Goal: Book appointment/travel/reservation

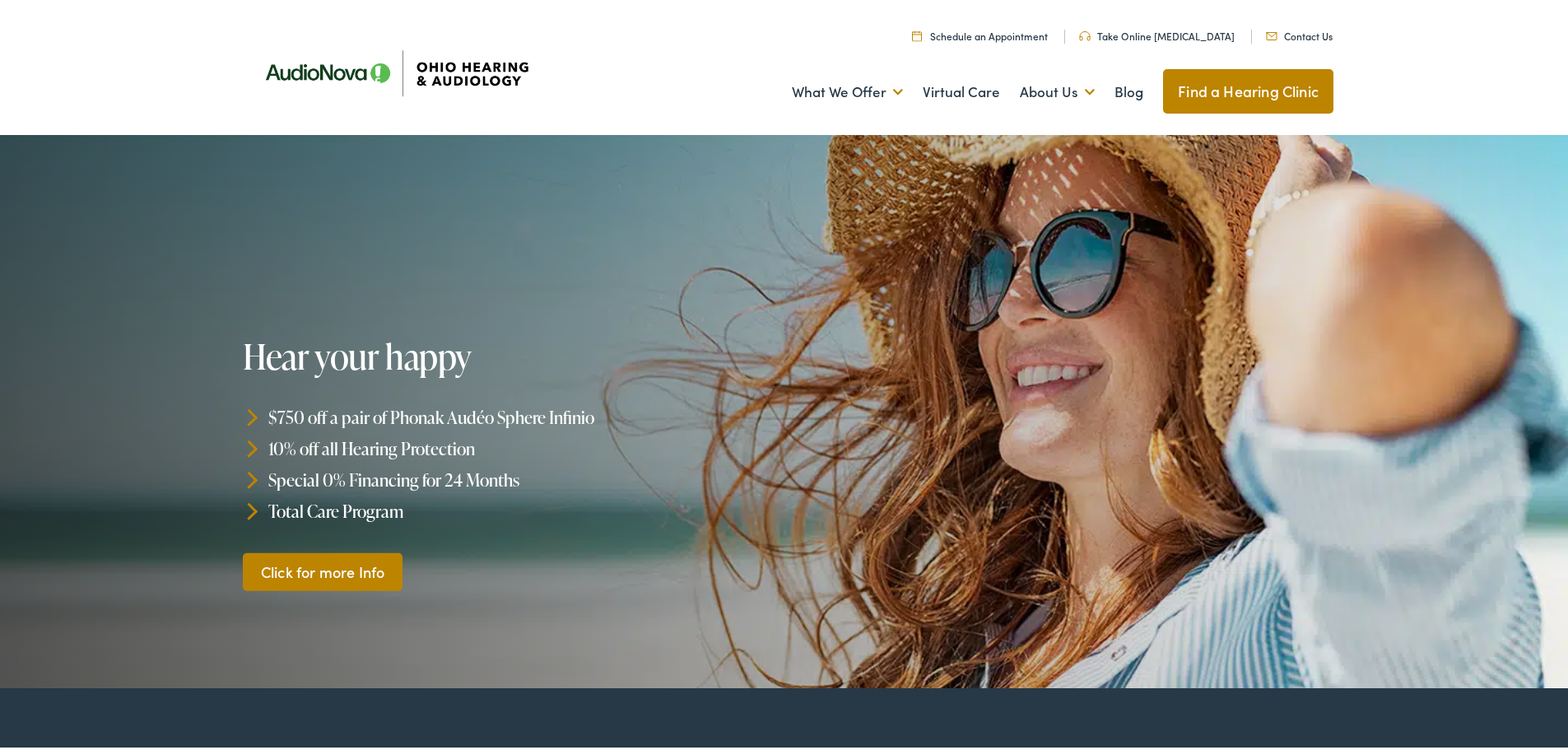
click at [1022, 35] on link "Schedule an Appointment" at bounding box center [979, 33] width 136 height 14
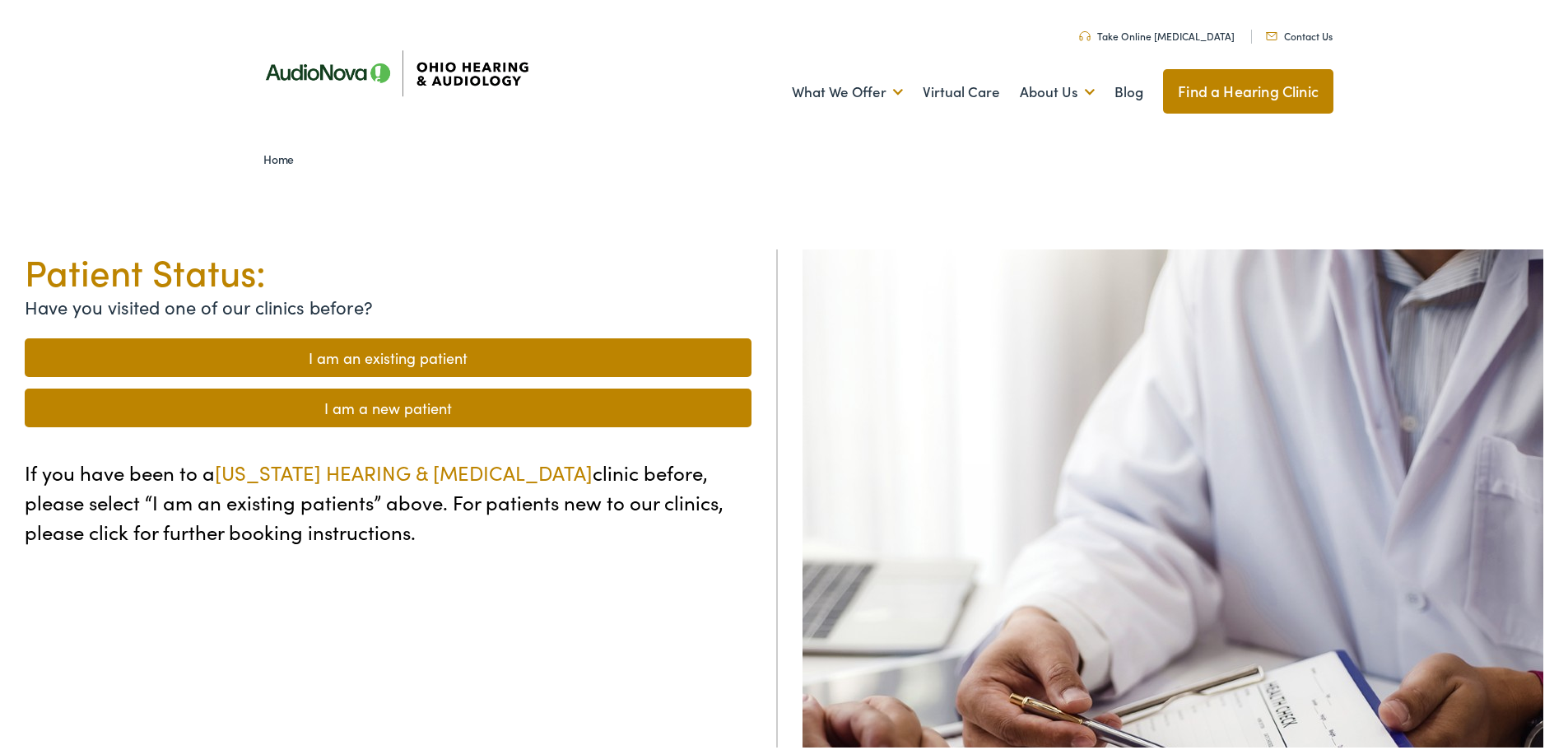
click at [382, 411] on link "I am a new patient" at bounding box center [388, 404] width 727 height 39
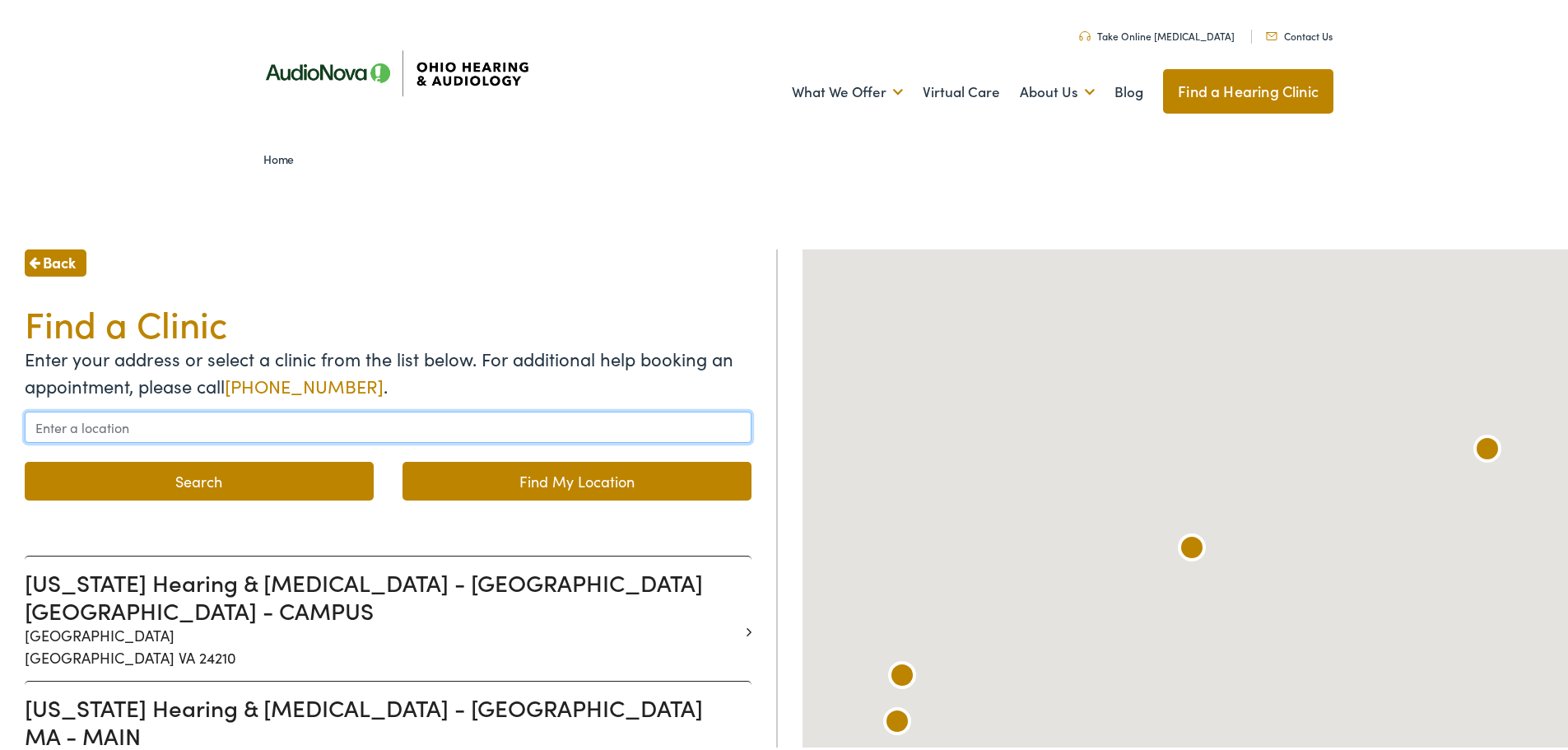
click at [106, 429] on input "text" at bounding box center [388, 423] width 727 height 31
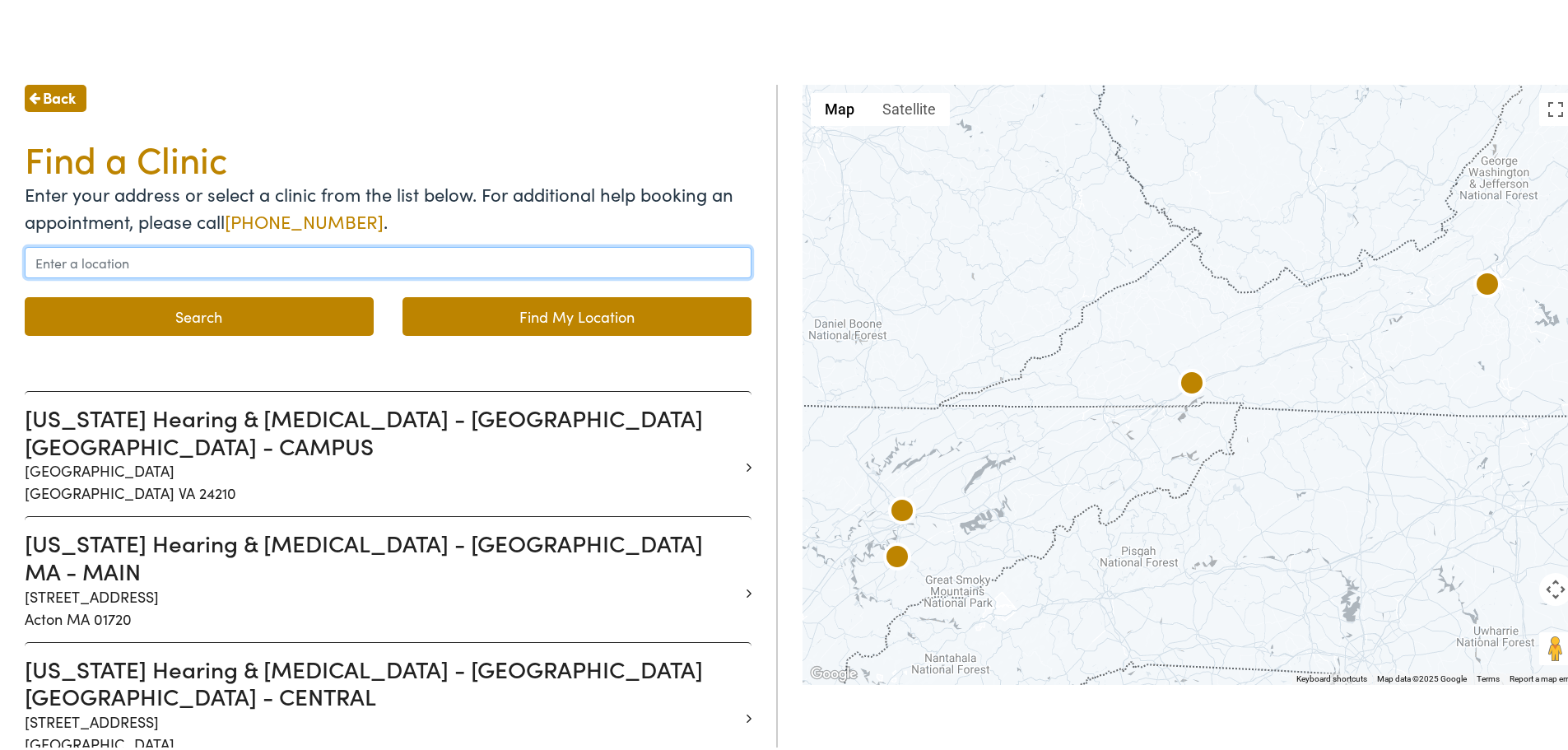
scroll to position [82, 0]
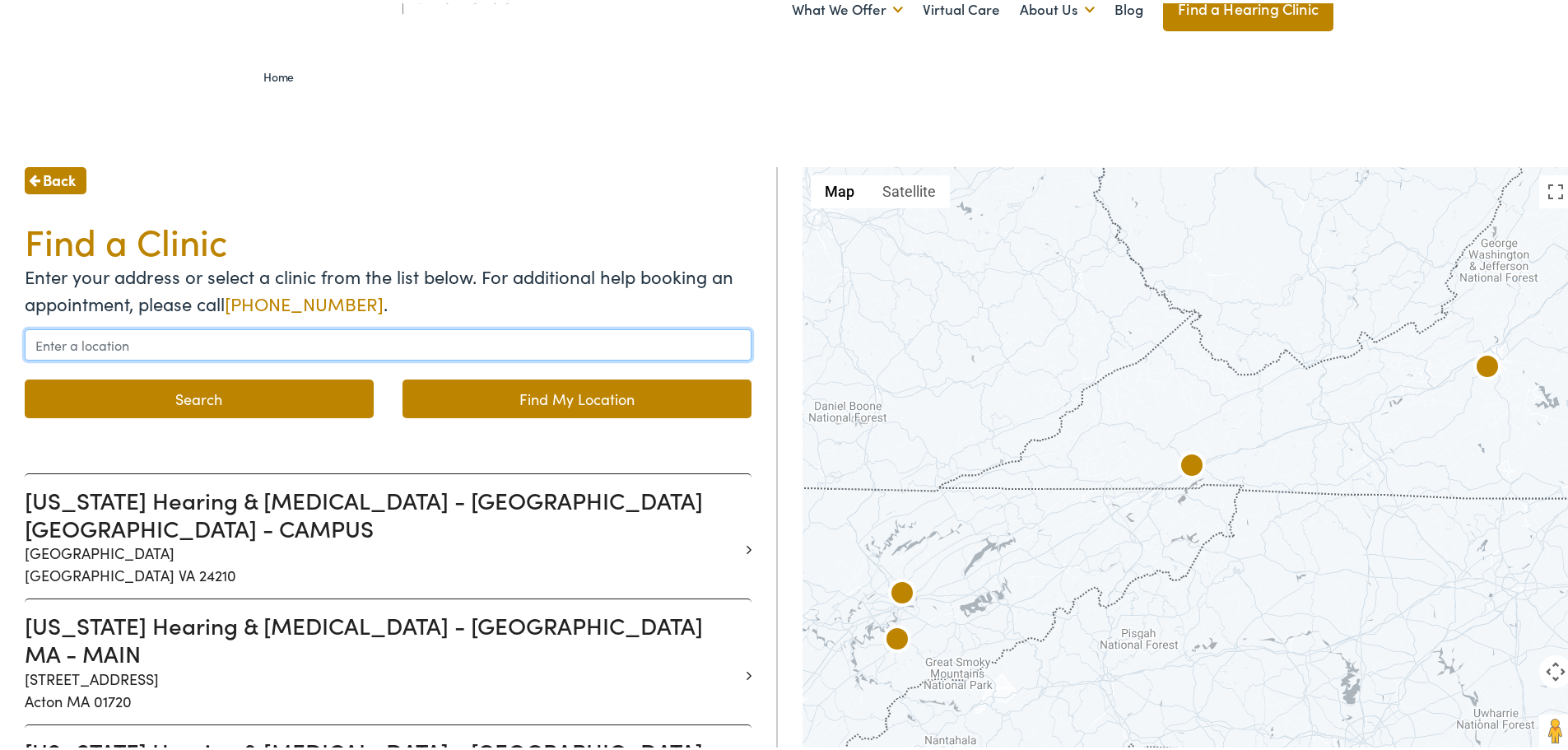
click at [110, 336] on input "text" at bounding box center [388, 341] width 727 height 31
click at [507, 398] on link "Find My Location" at bounding box center [576, 395] width 349 height 39
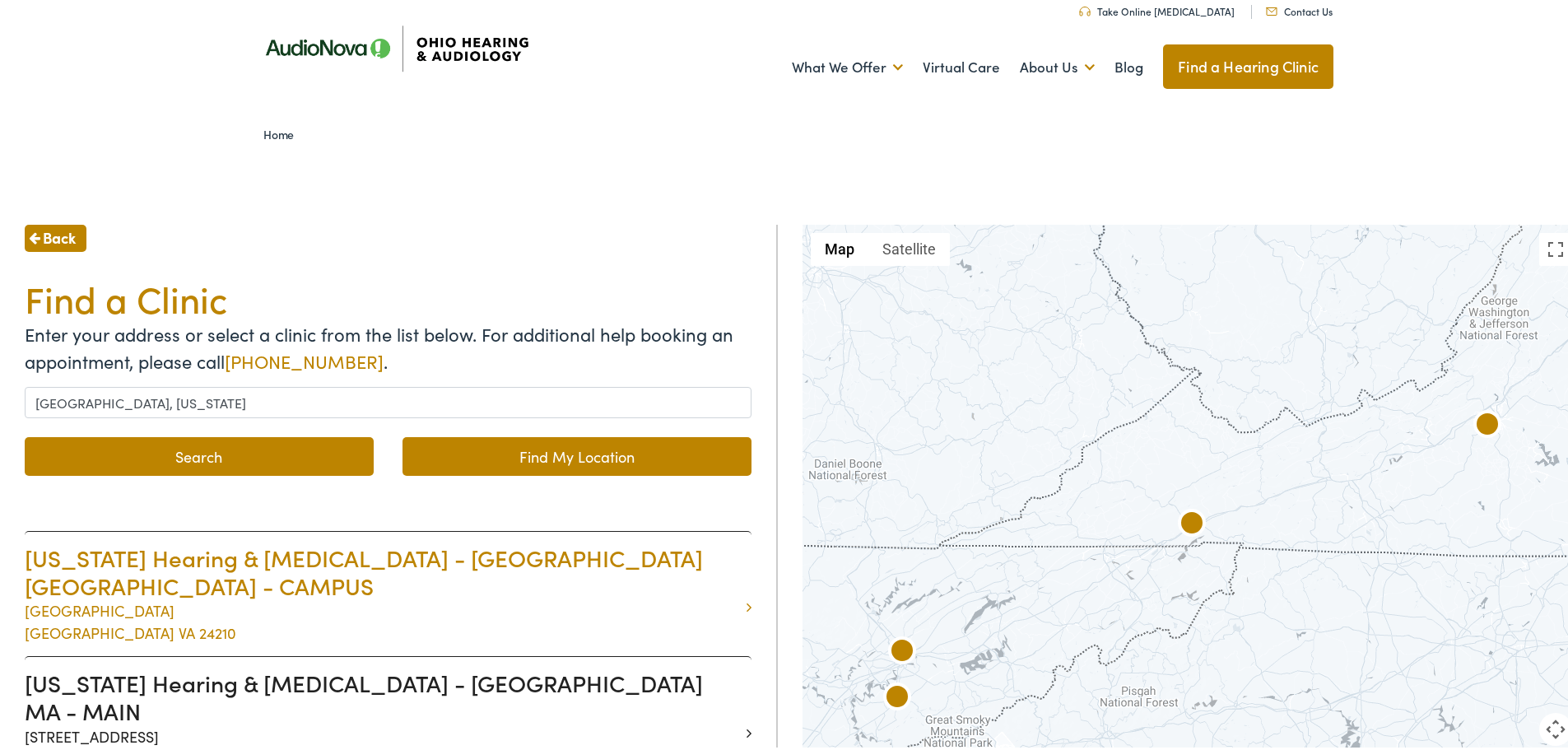
scroll to position [0, 0]
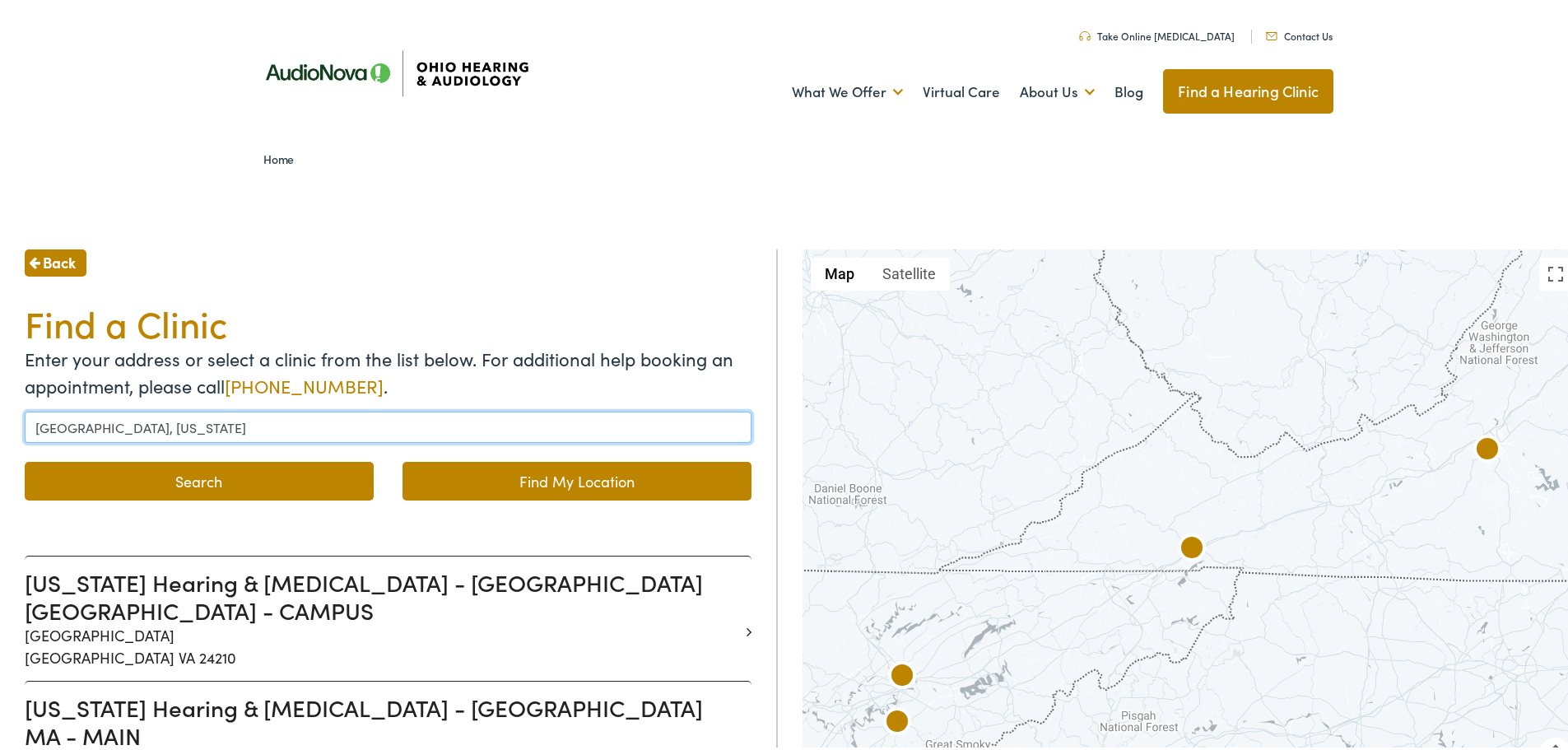
click at [152, 428] on input "Columbiana, Ohio" at bounding box center [388, 423] width 727 height 31
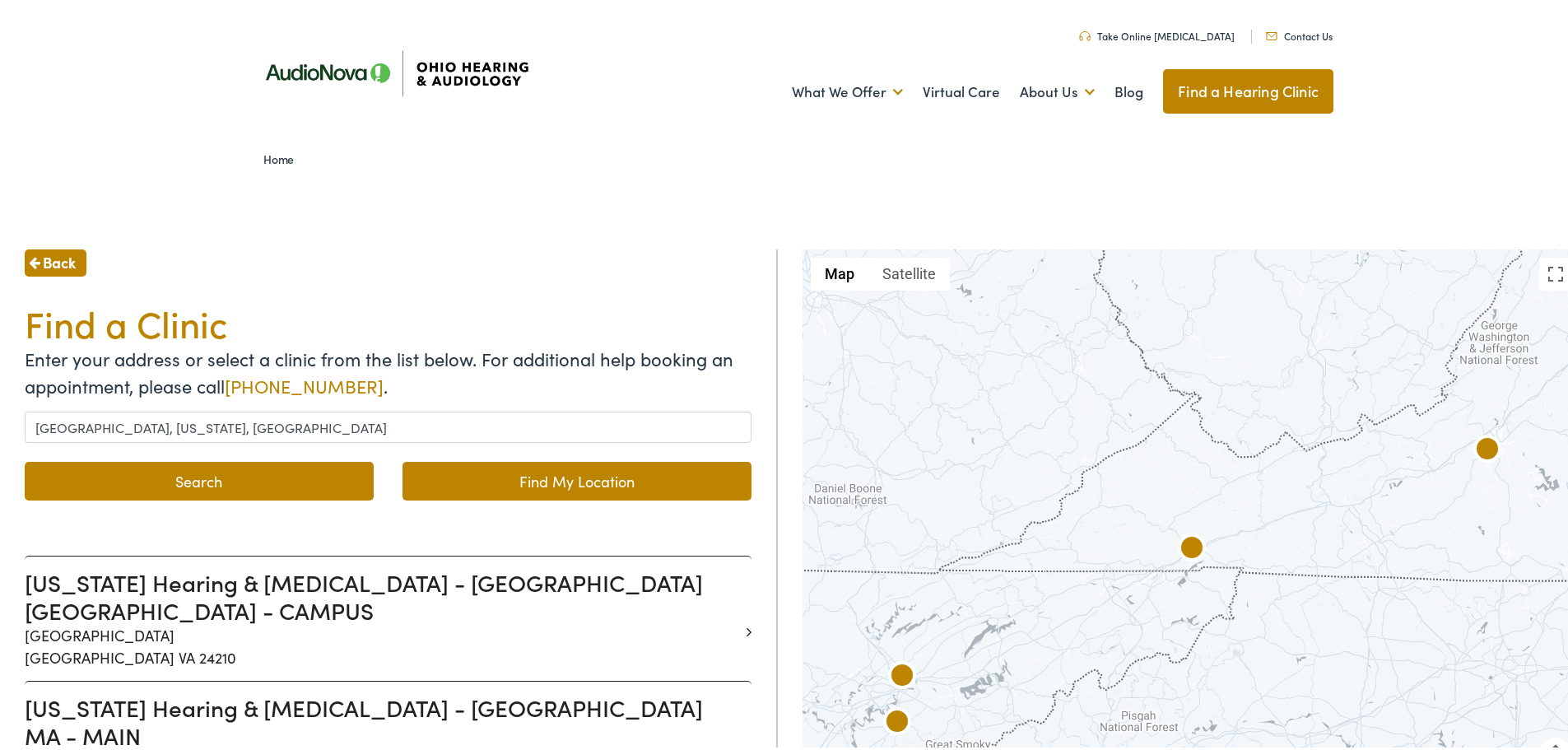
click at [489, 478] on link "Find My Location" at bounding box center [576, 478] width 349 height 39
type input "Columbiana, Ohio"
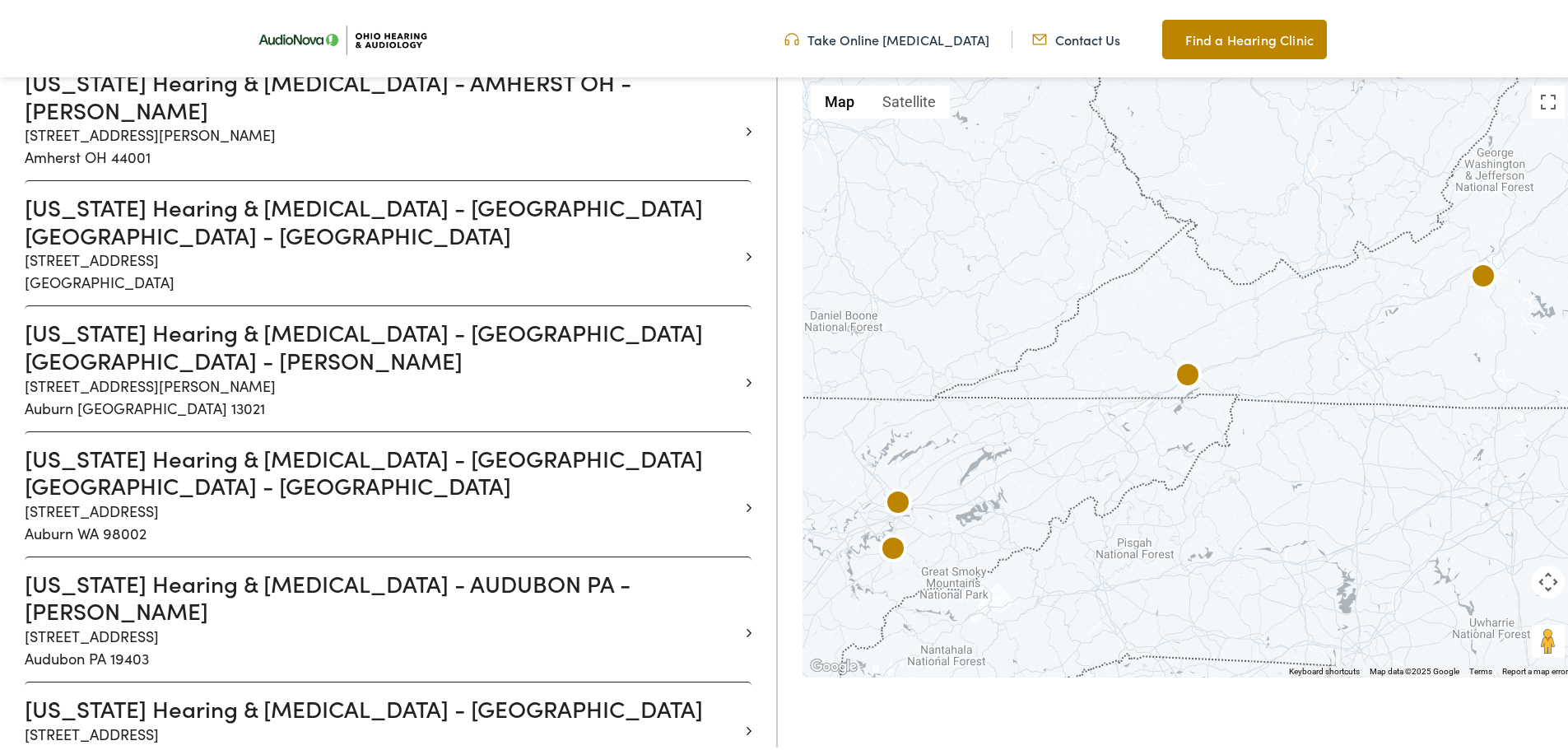
scroll to position [1482, 0]
